Goal: Task Accomplishment & Management: Use online tool/utility

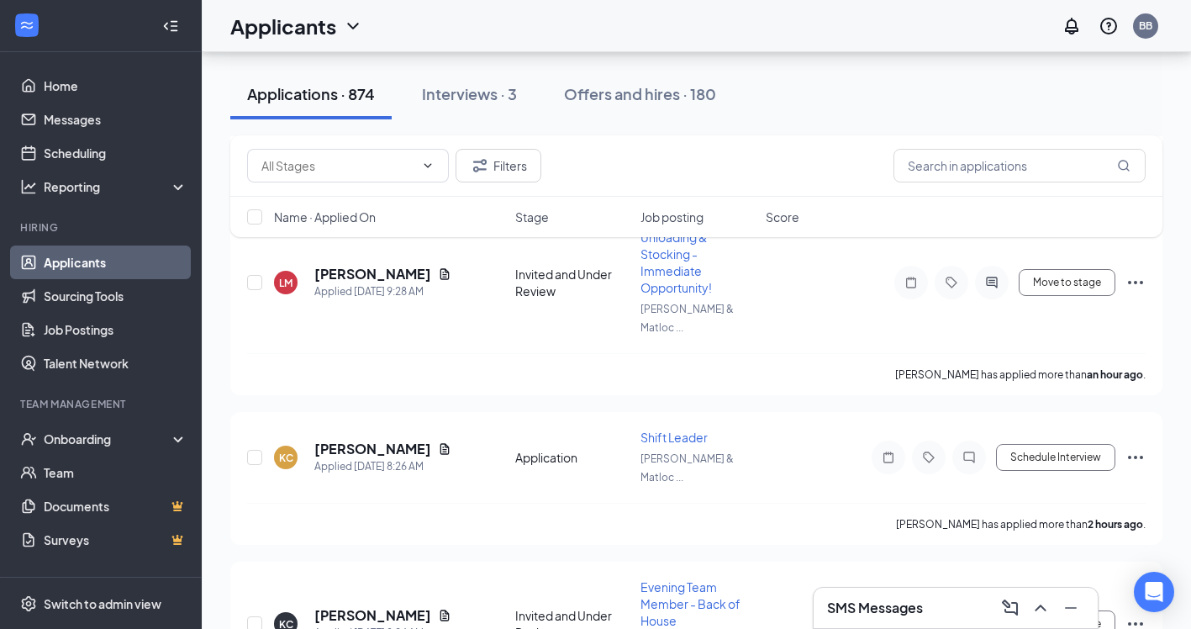
scroll to position [1344, 0]
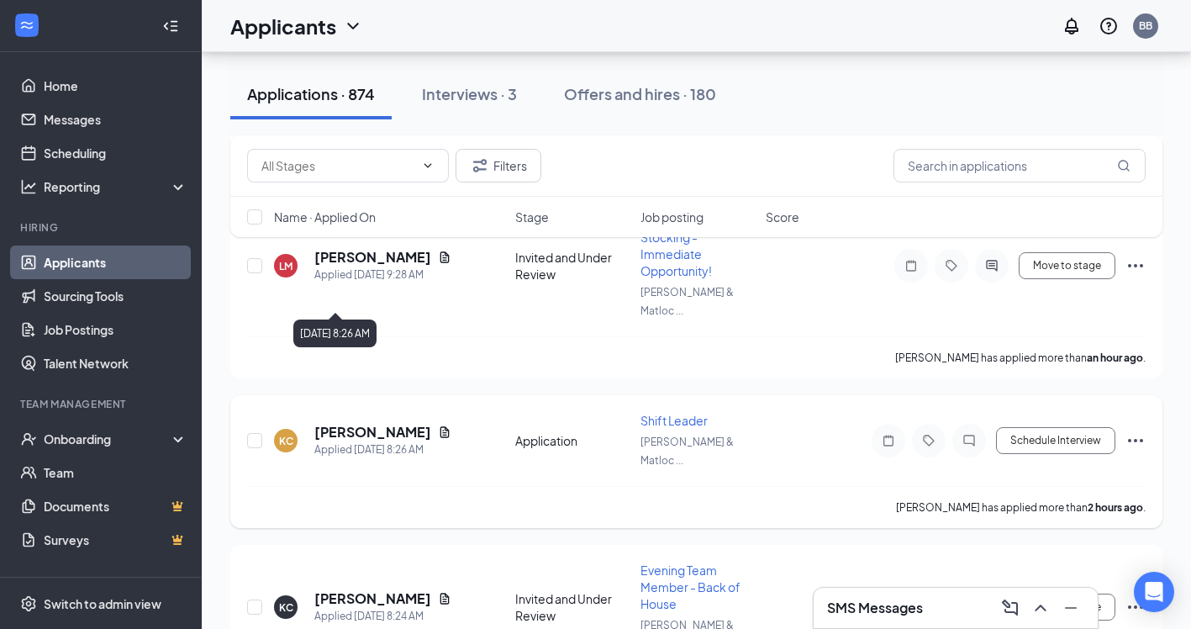
click at [408, 423] on div "[PERSON_NAME]" at bounding box center [382, 432] width 137 height 18
click at [438, 425] on icon "Document" at bounding box center [444, 431] width 13 height 13
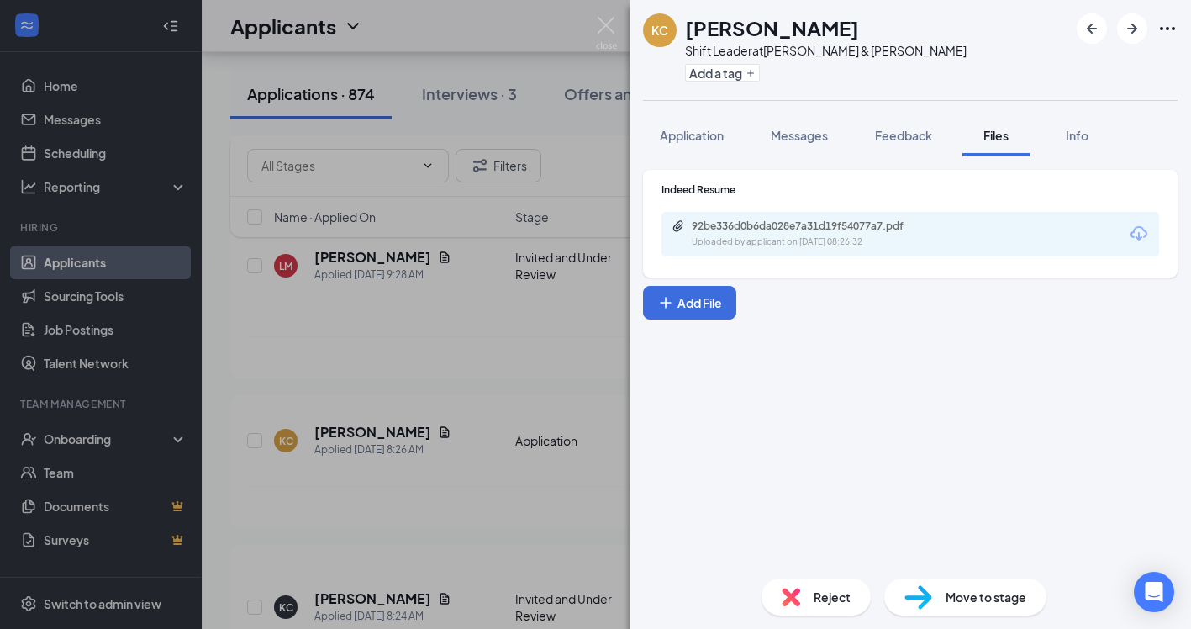
click at [867, 238] on div "Uploaded by applicant on [DATE] 08:26:32" at bounding box center [818, 241] width 252 height 13
click at [607, 29] on img at bounding box center [606, 33] width 21 height 33
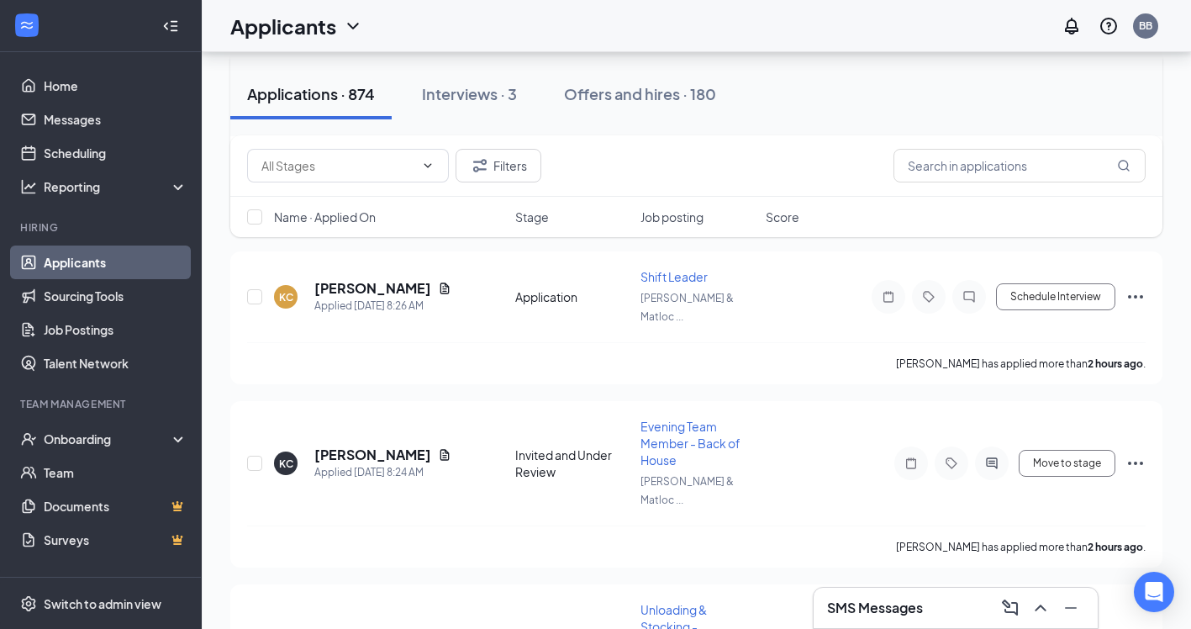
scroll to position [1144, 0]
